Goal: Transaction & Acquisition: Purchase product/service

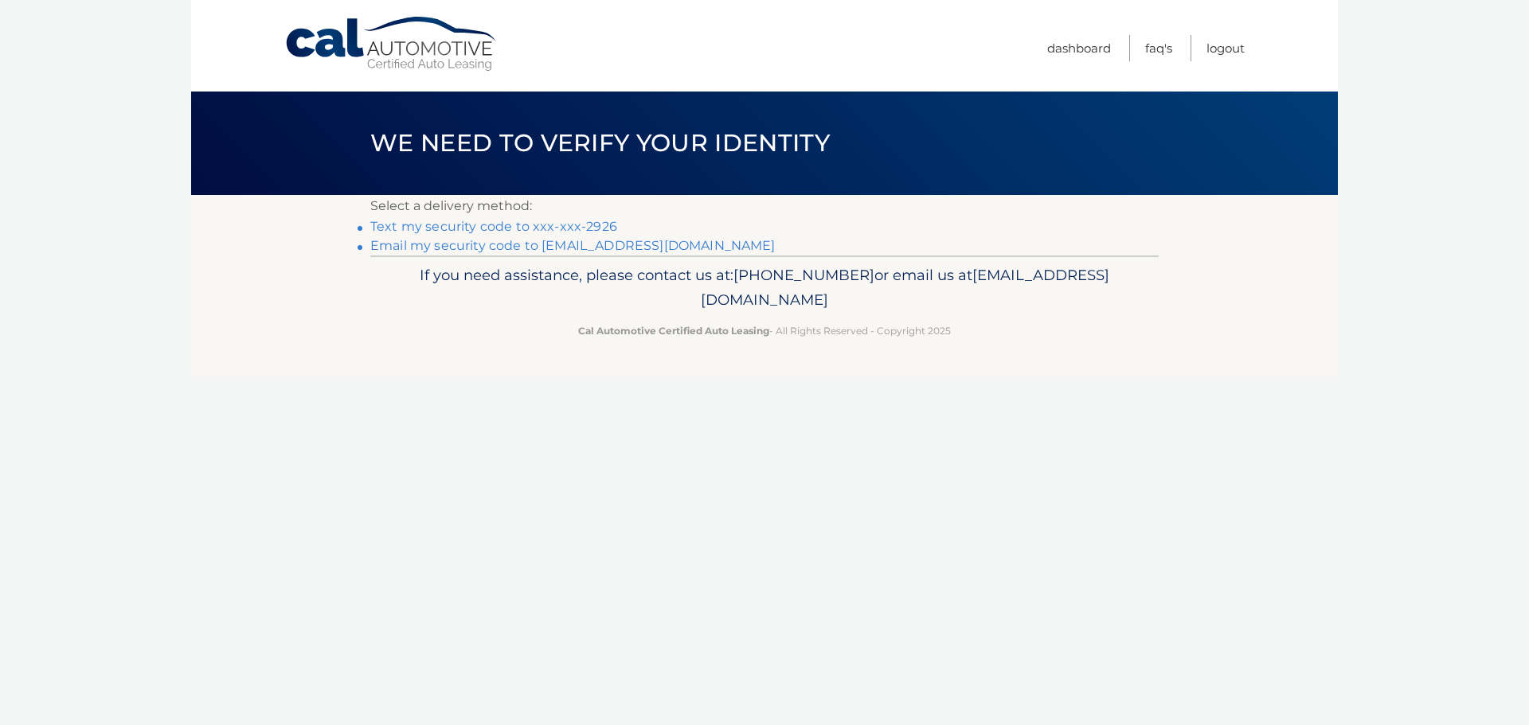
click at [543, 244] on link "Email my security code to [EMAIL_ADDRESS][DOMAIN_NAME]" at bounding box center [572, 245] width 405 height 15
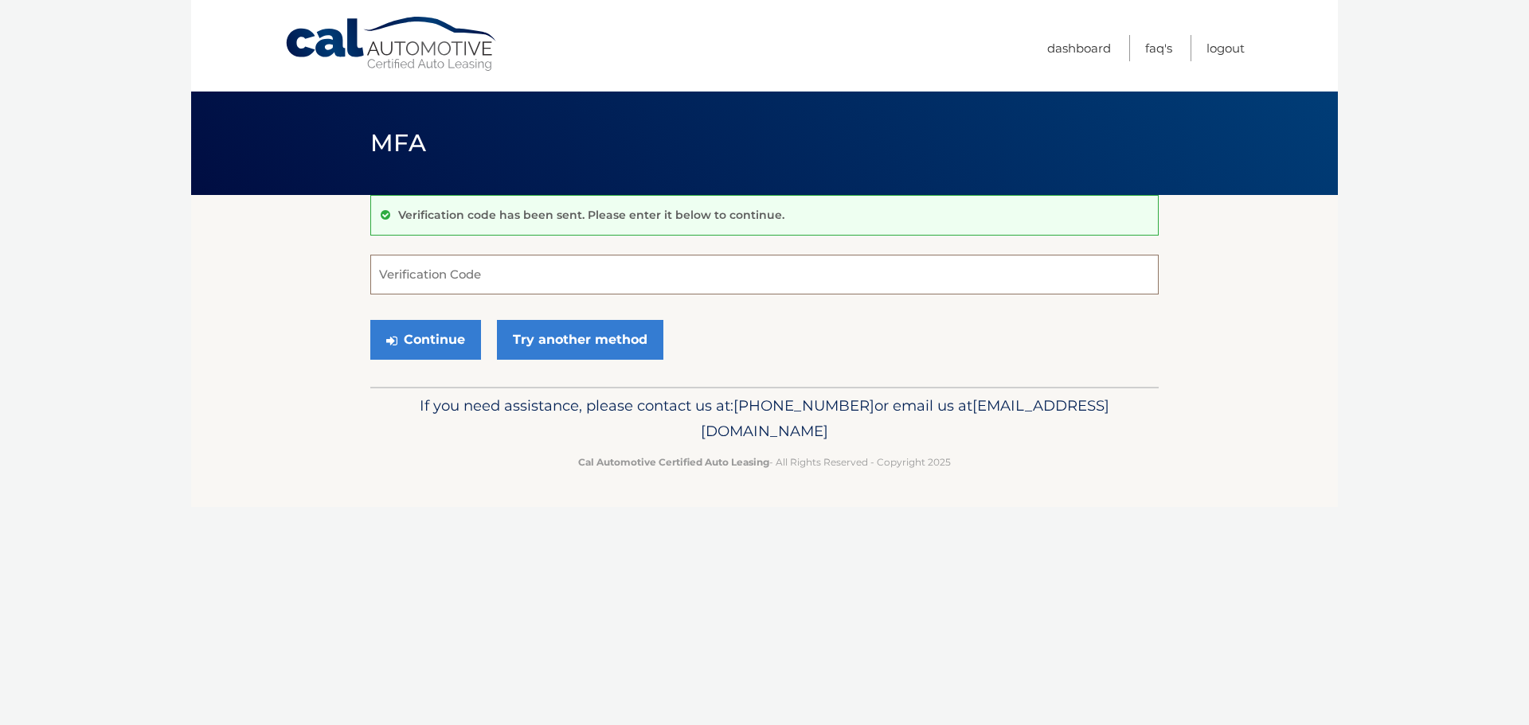
drag, startPoint x: 537, startPoint y: 280, endPoint x: 518, endPoint y: 265, distance: 25.0
click at [537, 280] on input "Verification Code" at bounding box center [764, 275] width 788 height 40
click at [519, 283] on input "Verification Code" at bounding box center [764, 275] width 788 height 40
click at [540, 279] on input "Verification Code" at bounding box center [764, 275] width 788 height 40
type input "624694"
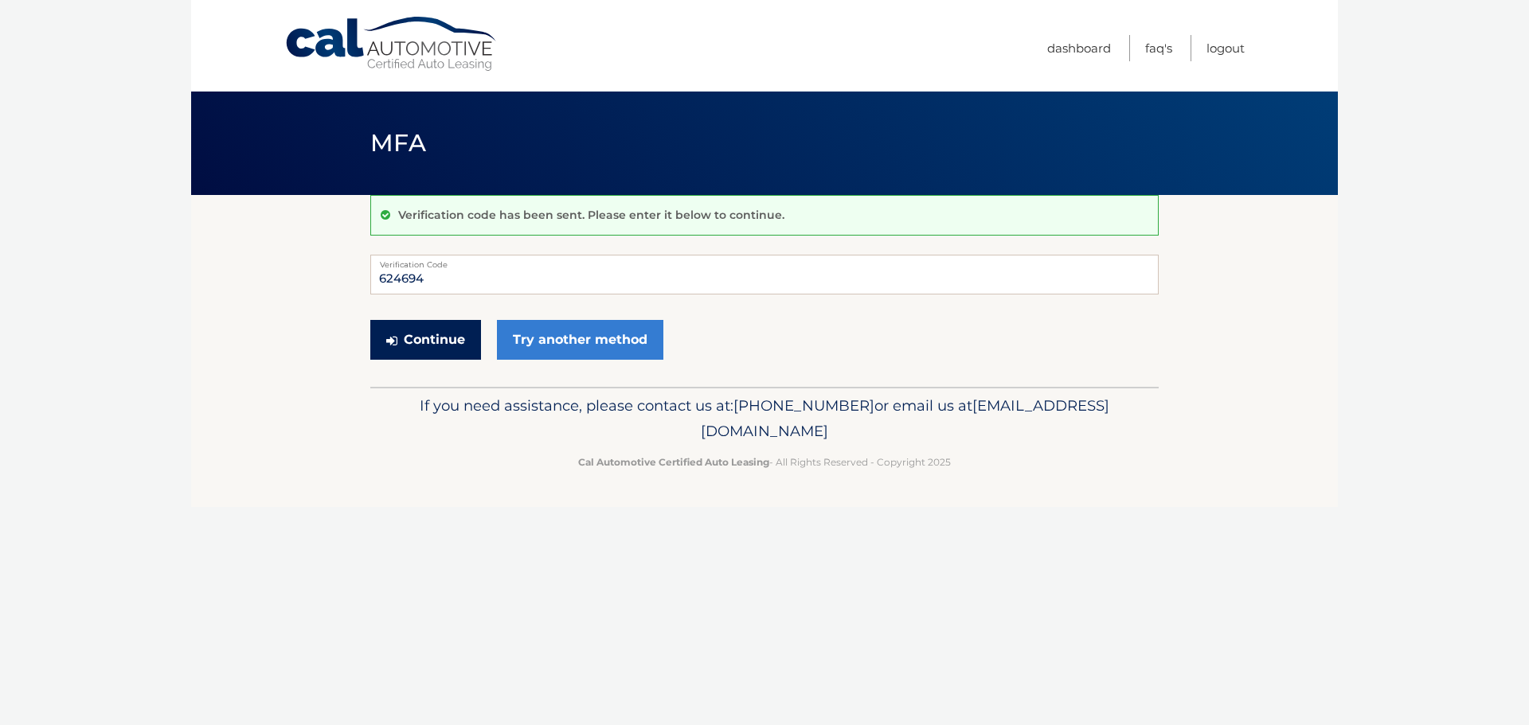
click at [422, 345] on button "Continue" at bounding box center [425, 340] width 111 height 40
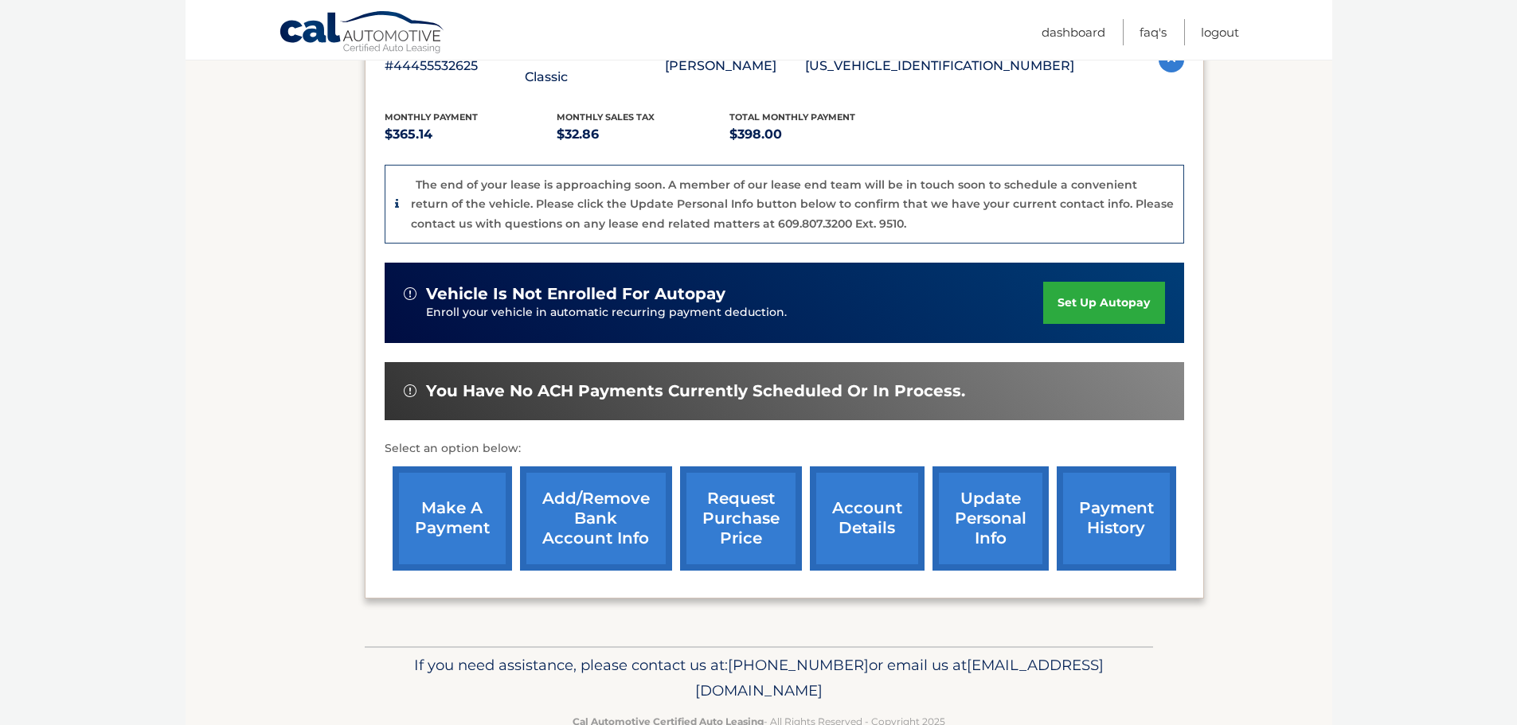
scroll to position [239, 0]
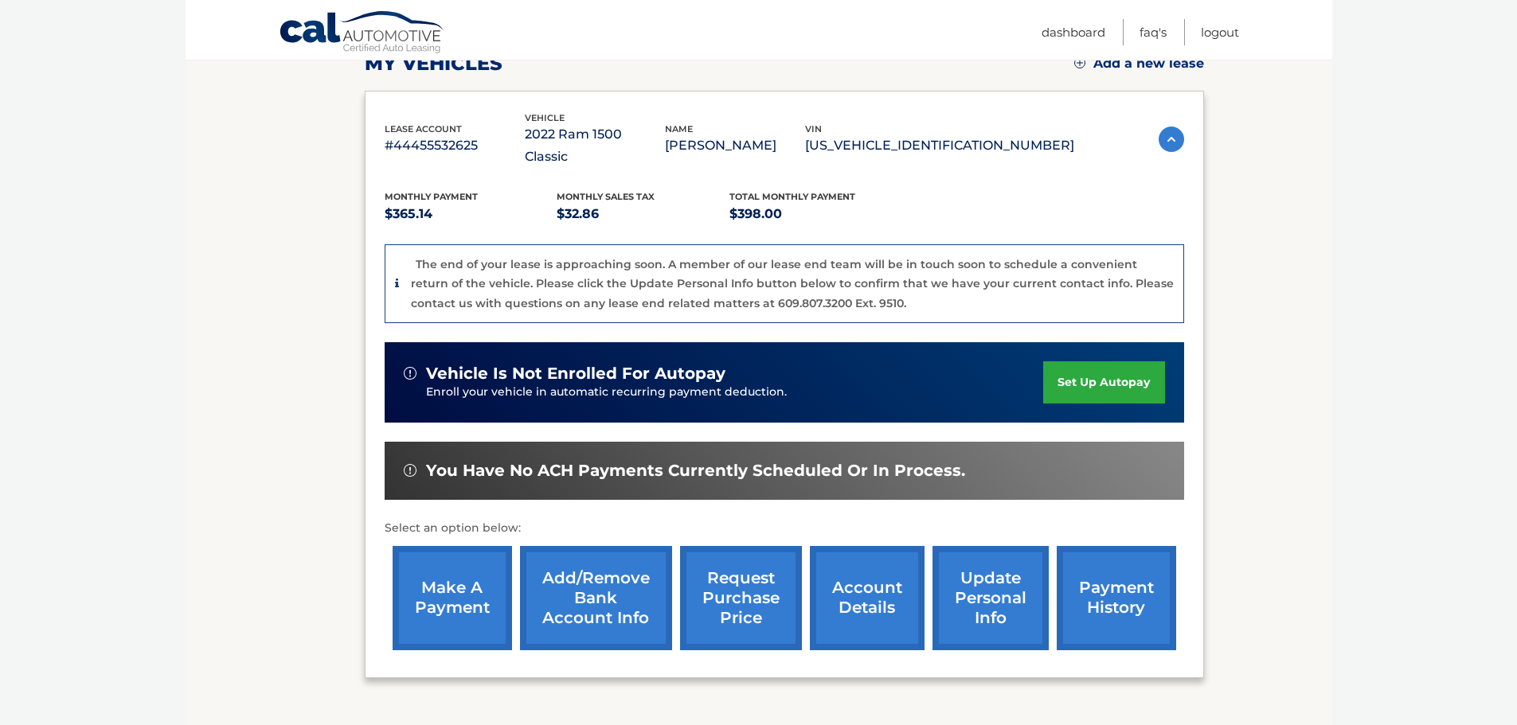
click at [459, 578] on link "make a payment" at bounding box center [452, 598] width 119 height 104
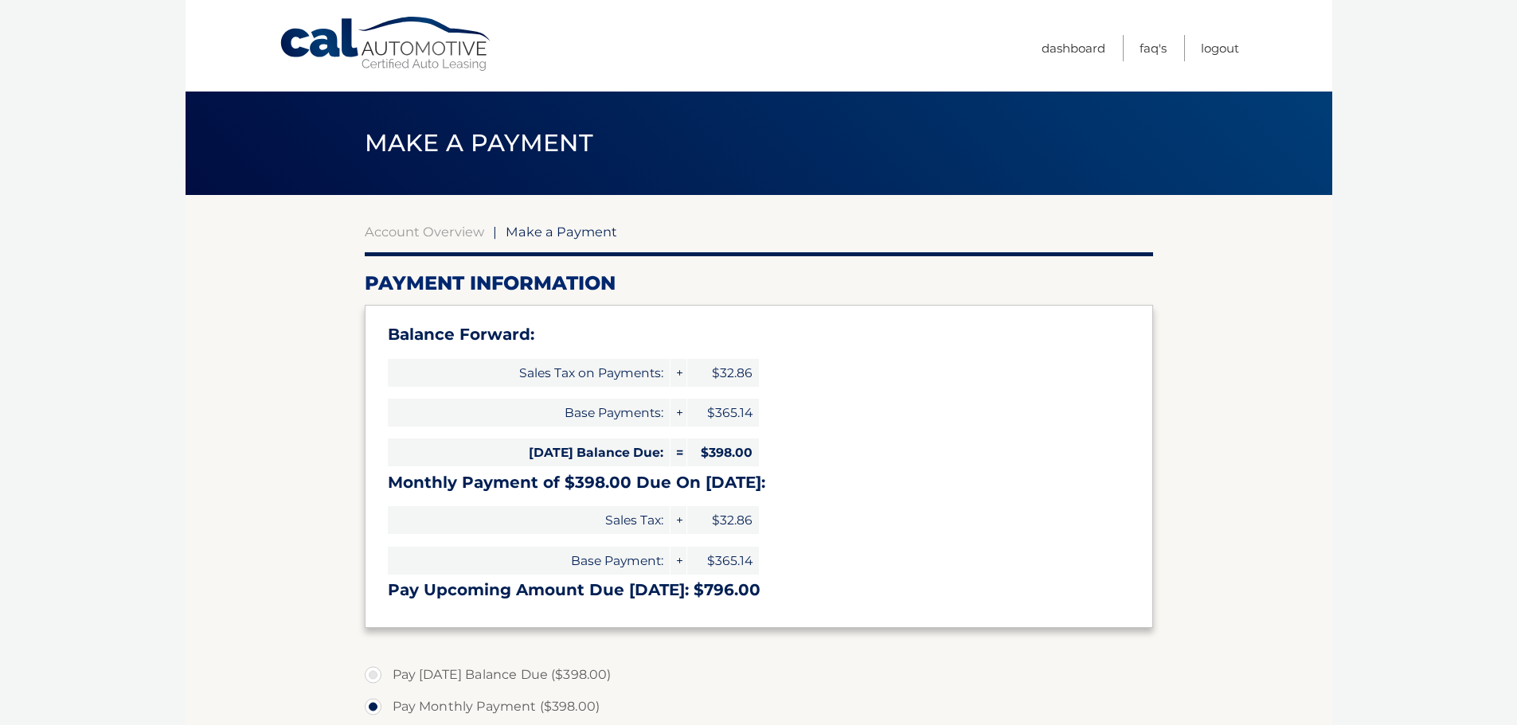
select select "ZTc0OGViZDctMTcxYi00MTQyLWFmZjctNGU4ZjEzNjczYjBm"
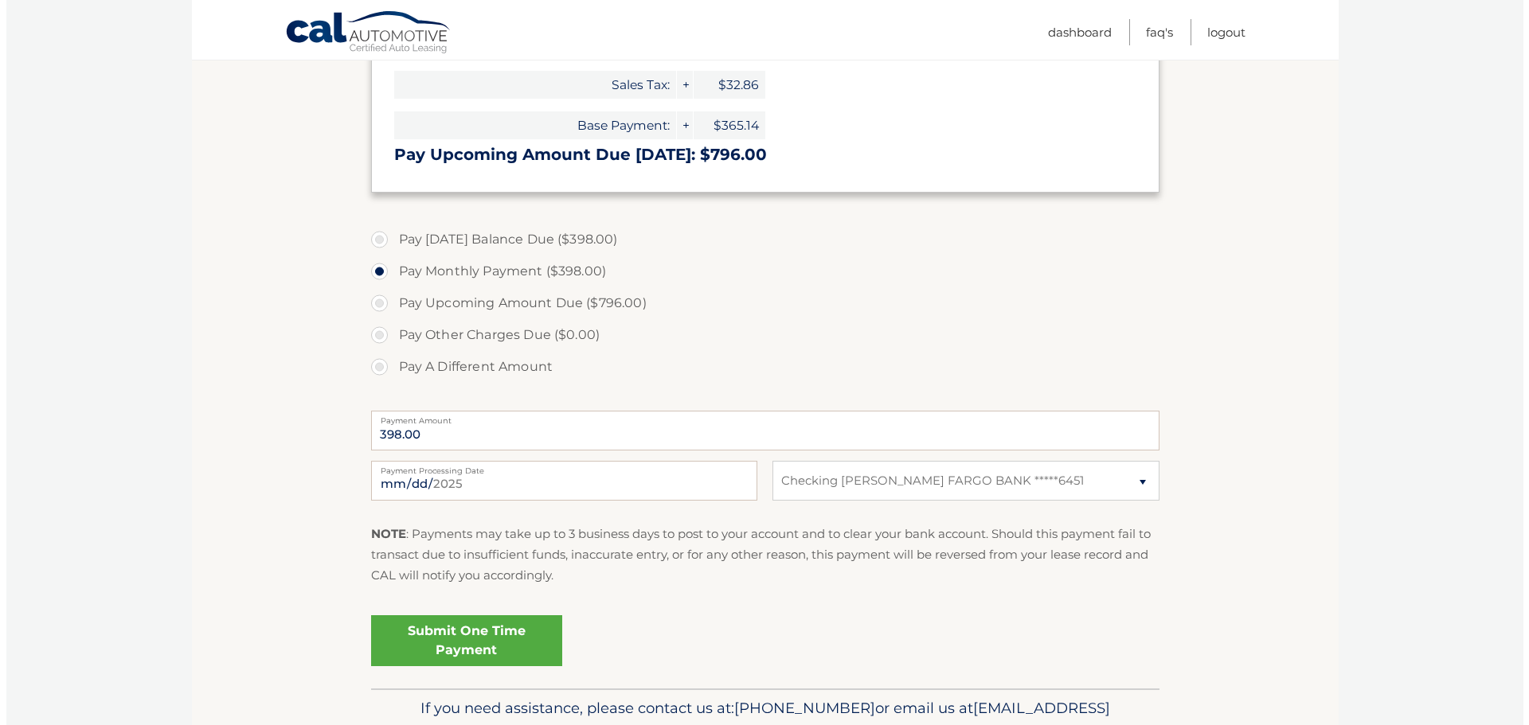
scroll to position [478, 0]
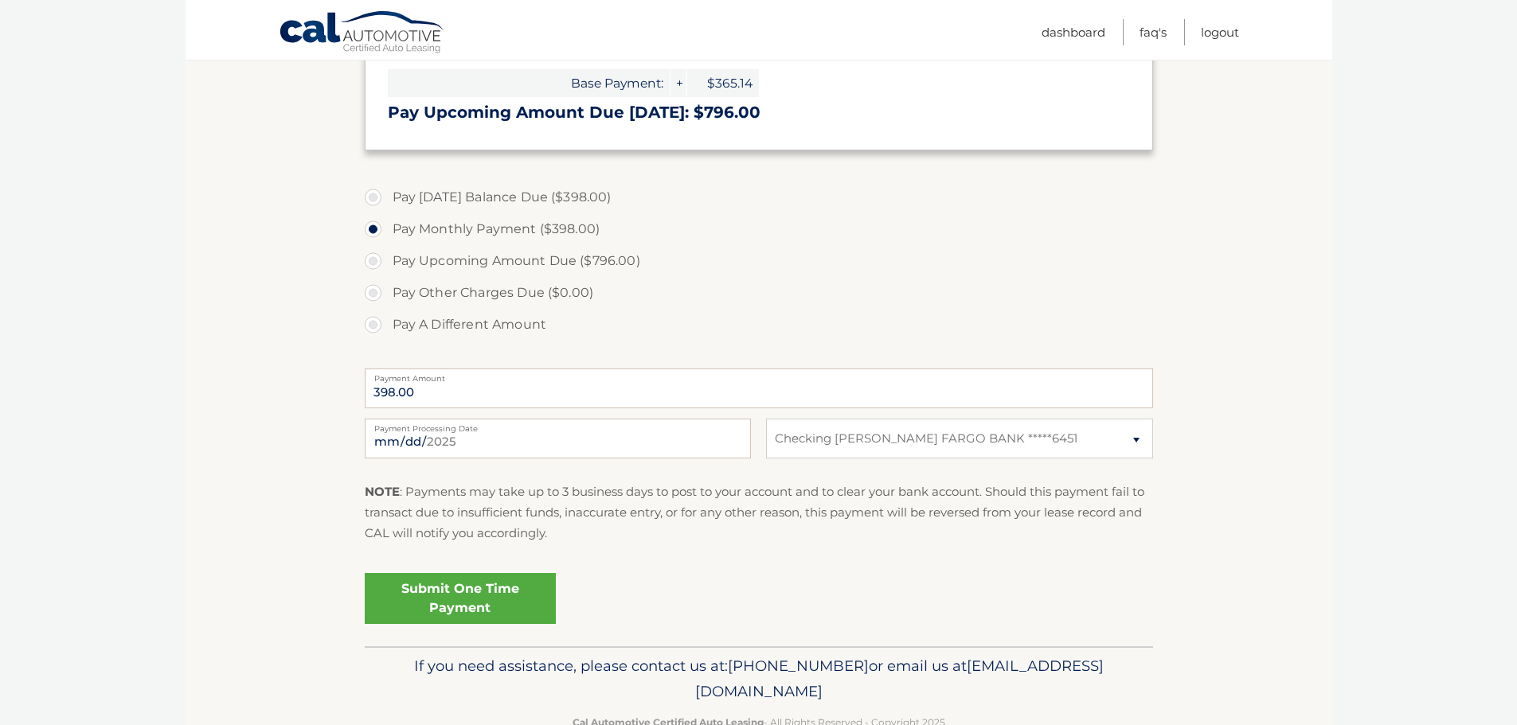
click at [462, 597] on link "Submit One Time Payment" at bounding box center [460, 598] width 191 height 51
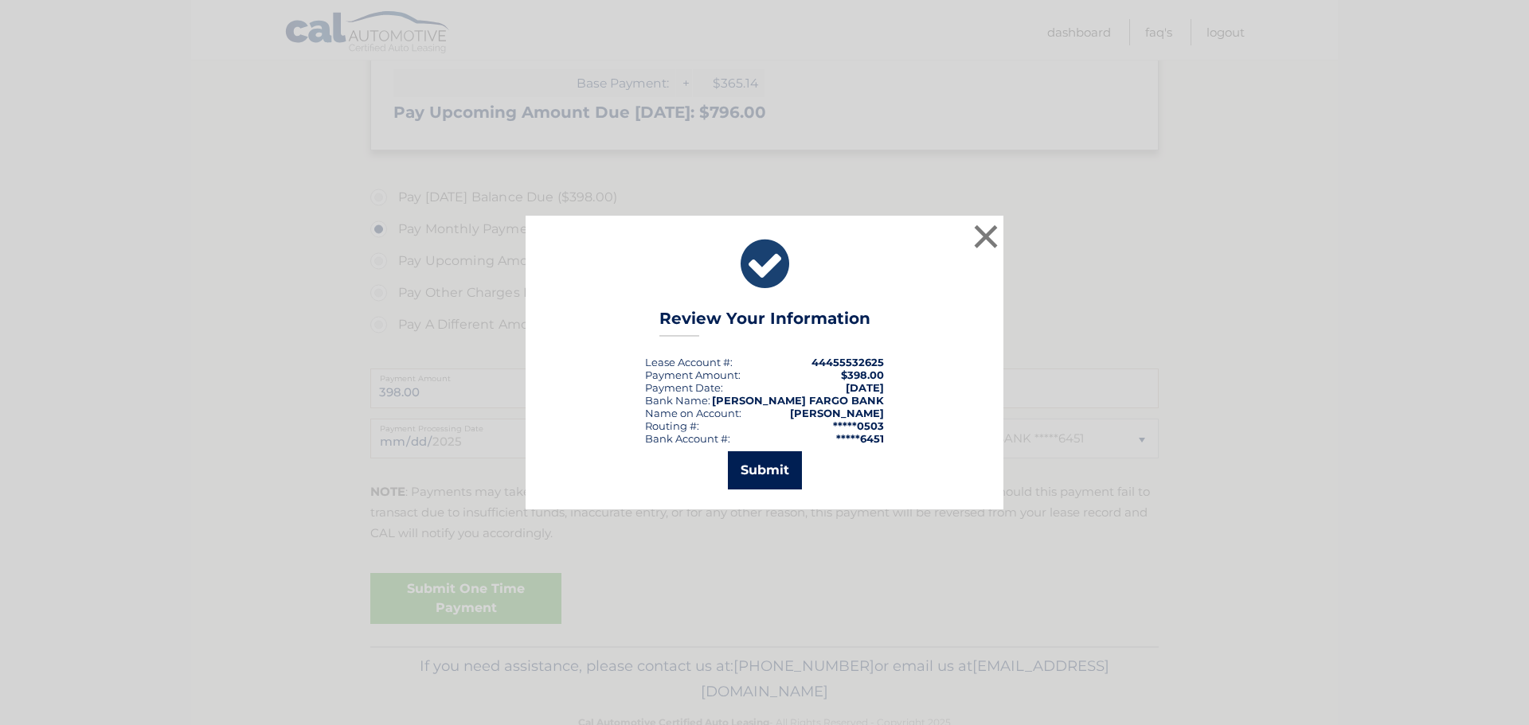
click at [763, 475] on button "Submit" at bounding box center [765, 470] width 74 height 38
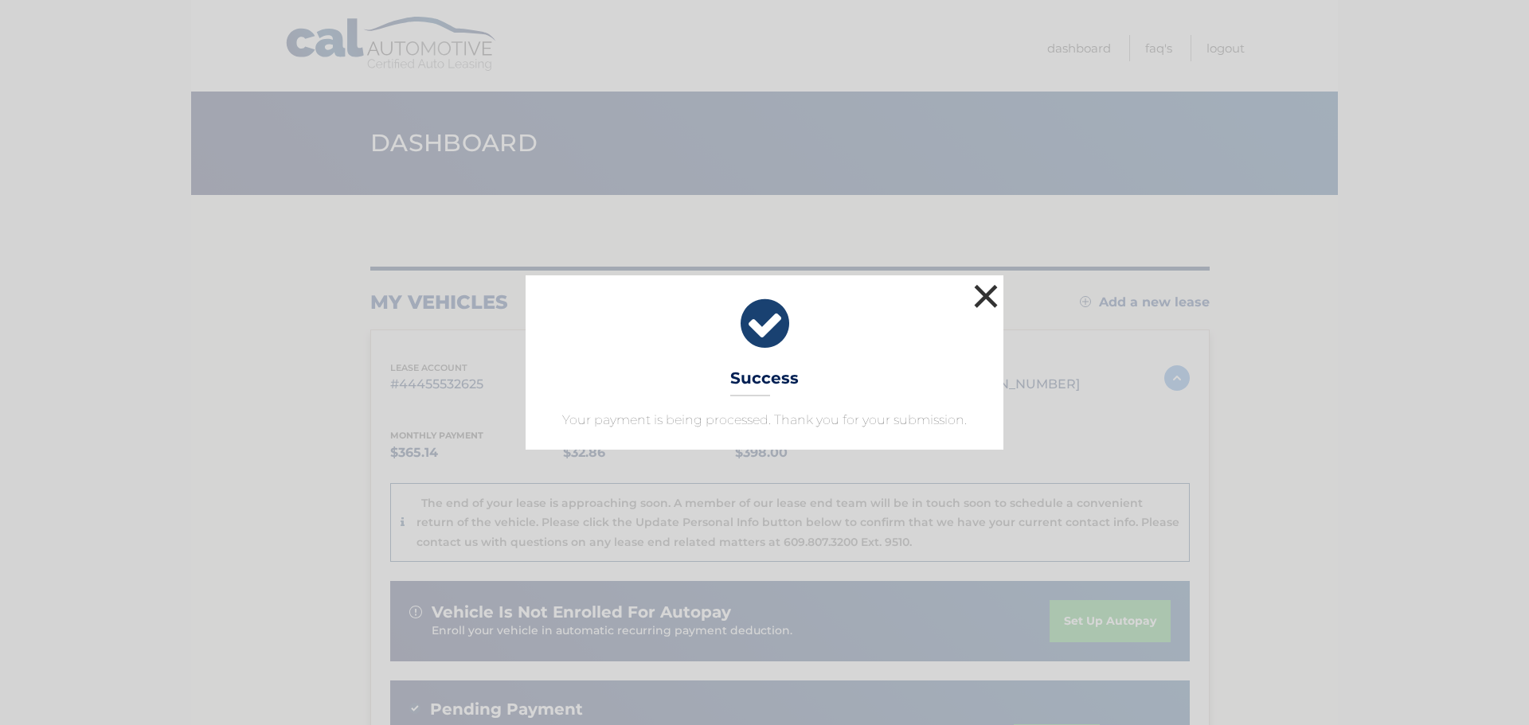
click at [983, 295] on button "×" at bounding box center [986, 296] width 32 height 32
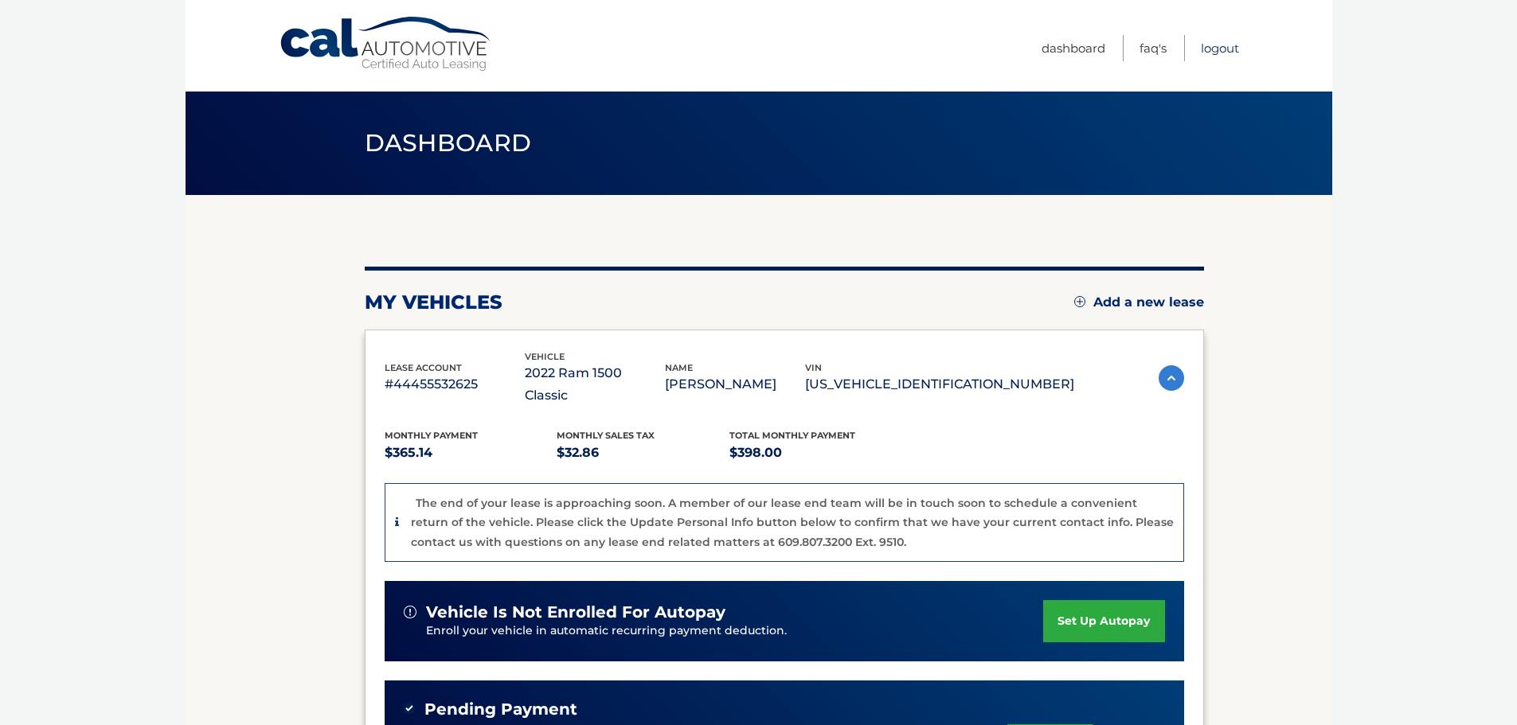
click at [1221, 51] on link "Logout" at bounding box center [1220, 48] width 38 height 26
